Goal: Task Accomplishment & Management: Complete application form

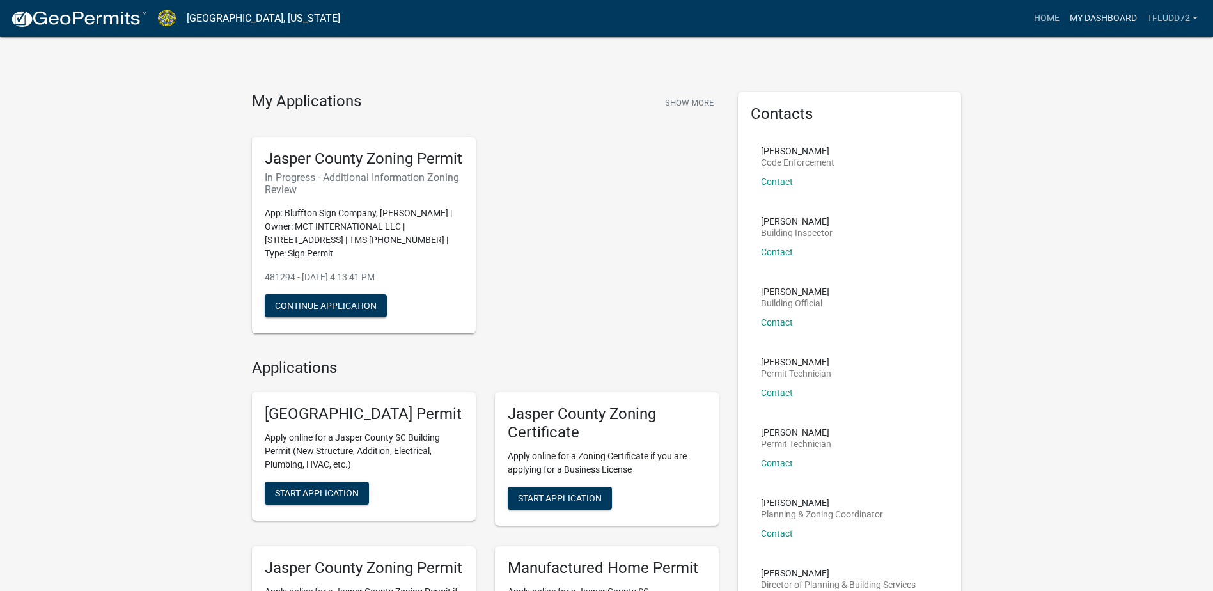
click at [1108, 17] on link "My Dashboard" at bounding box center [1103, 18] width 77 height 24
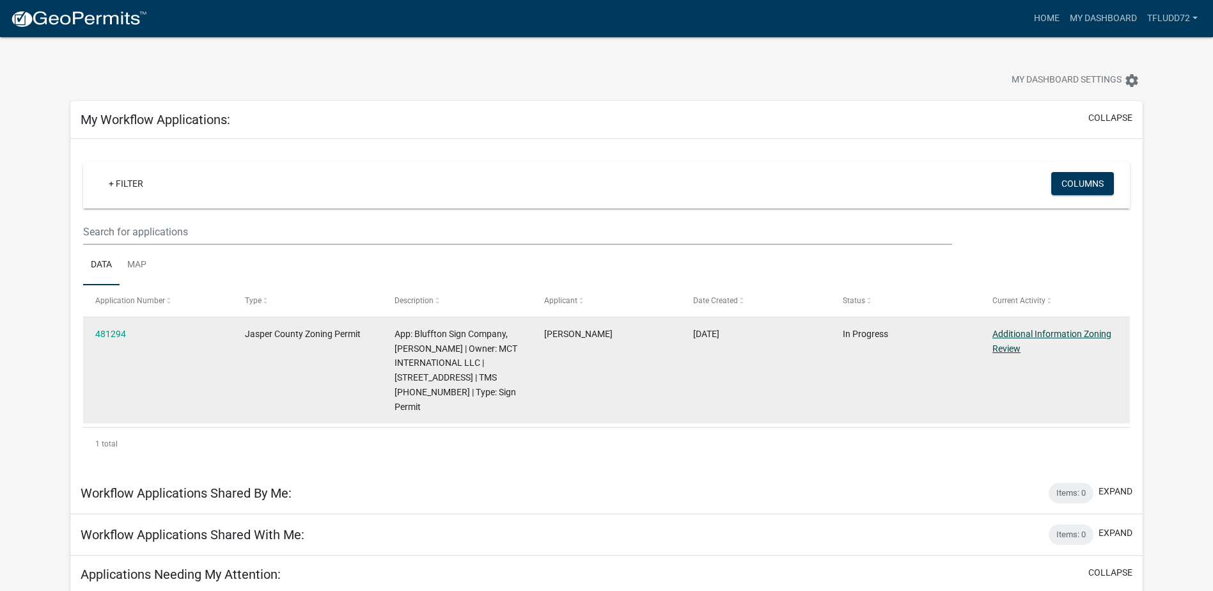
click at [1019, 338] on link "Additional Information Zoning Review" at bounding box center [1052, 341] width 119 height 25
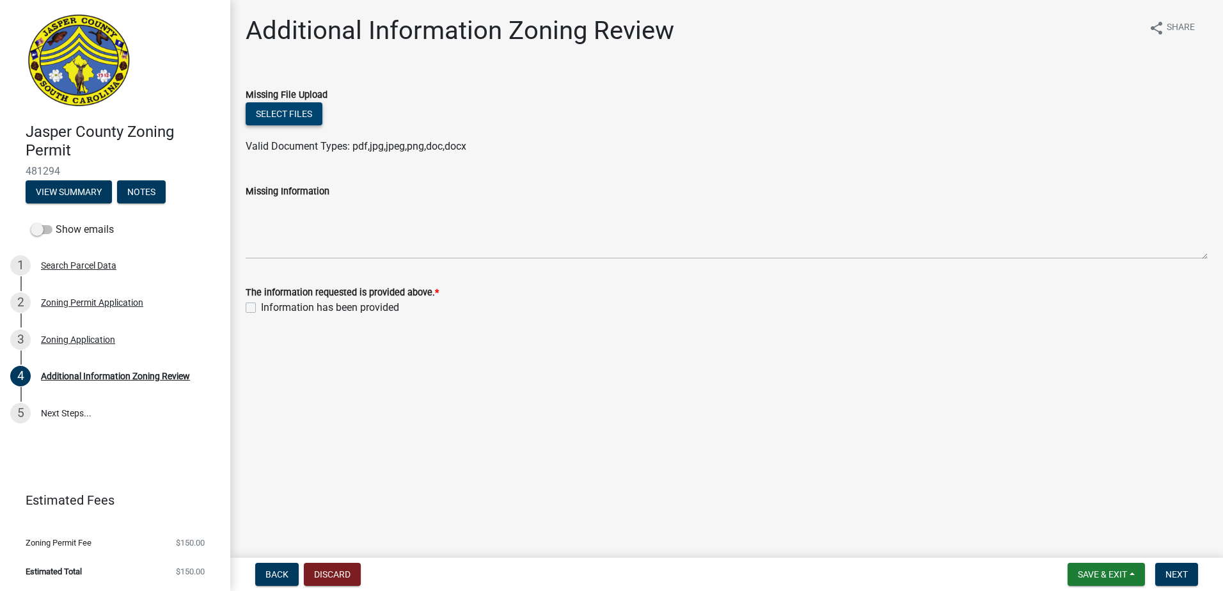
click at [283, 114] on button "Select files" at bounding box center [284, 113] width 77 height 23
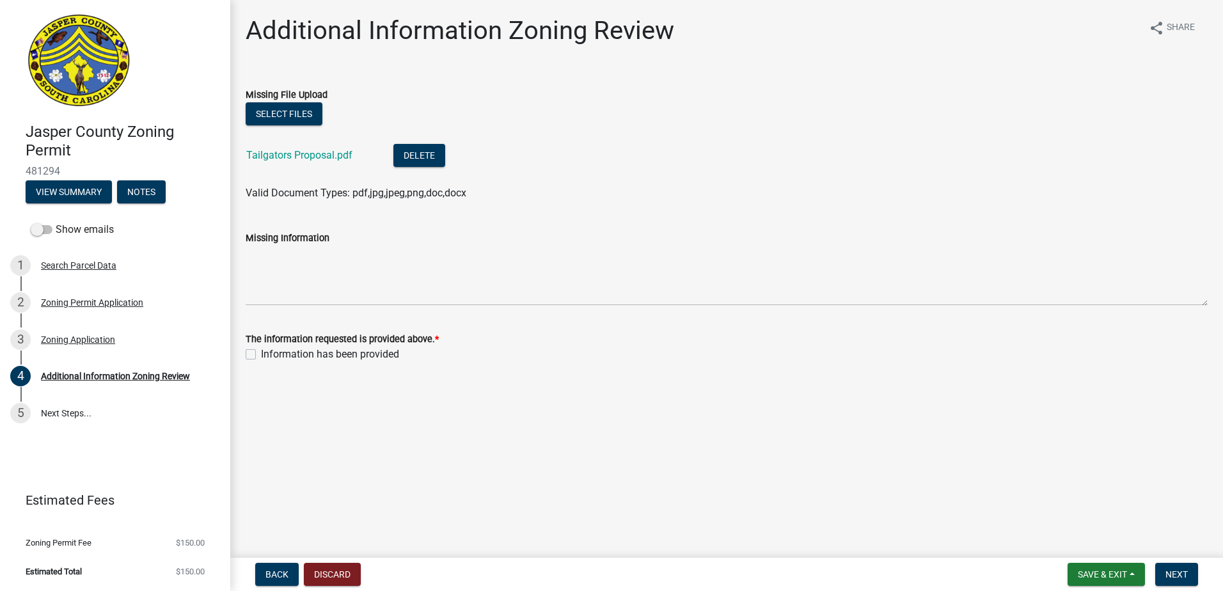
click at [261, 355] on label "Information has been provided" at bounding box center [330, 354] width 138 height 15
click at [261, 355] on input "Information has been provided" at bounding box center [265, 351] width 8 height 8
checkbox input "true"
click at [1103, 570] on span "Save & Exit" at bounding box center [1102, 574] width 49 height 10
click at [1080, 542] on button "Save & Exit" at bounding box center [1093, 541] width 102 height 31
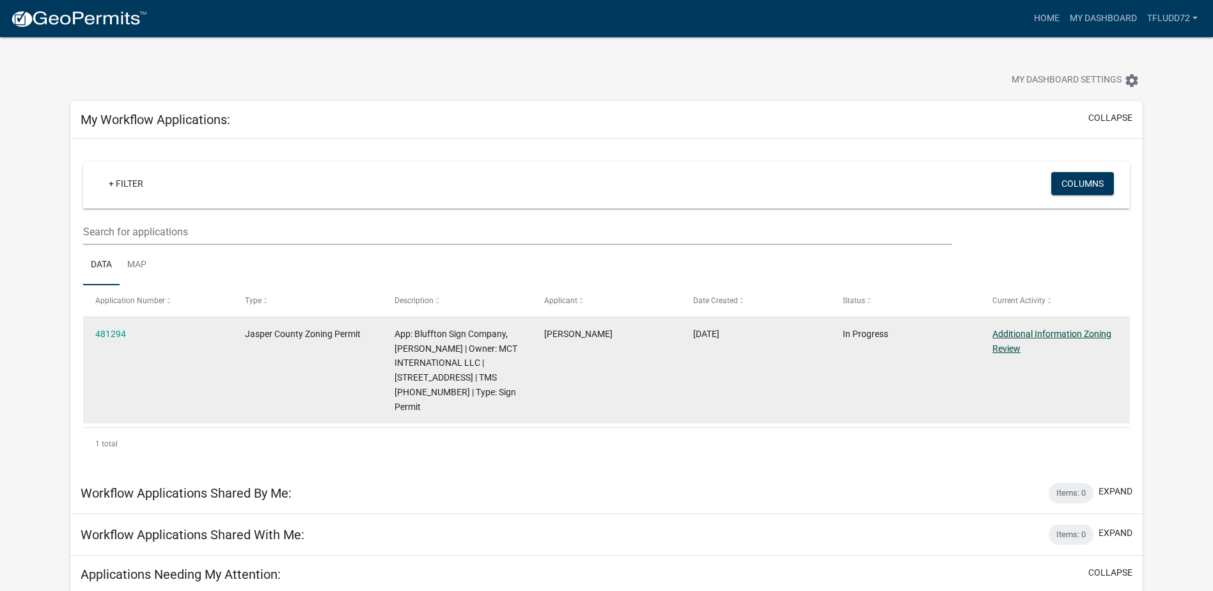
click at [1046, 334] on link "Additional Information Zoning Review" at bounding box center [1052, 341] width 119 height 25
